Goal: Transaction & Acquisition: Purchase product/service

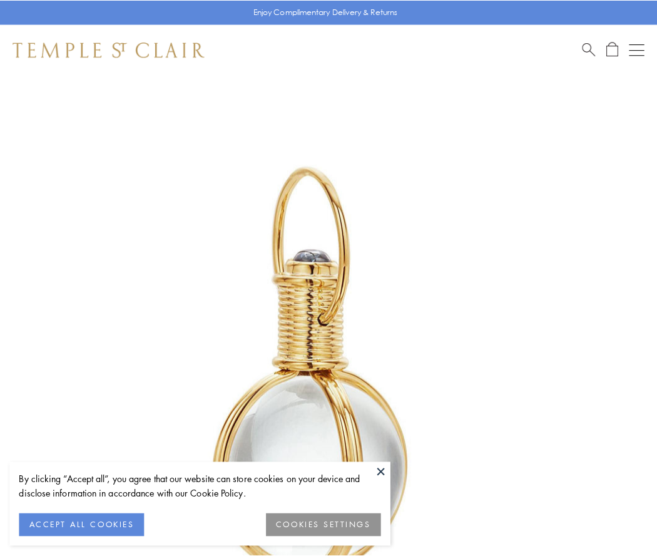
scroll to position [327, 0]
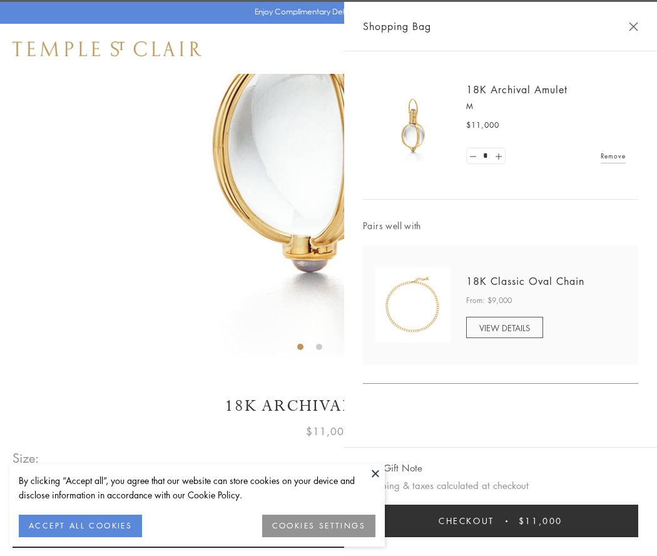
click at [500, 521] on button "Checkout $11,000" at bounding box center [500, 520] width 275 height 33
